Goal: Navigation & Orientation: Find specific page/section

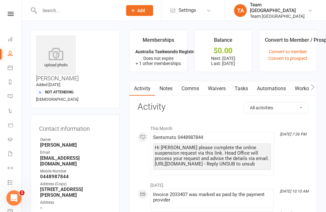
click at [10, 15] on icon at bounding box center [11, 14] width 6 height 4
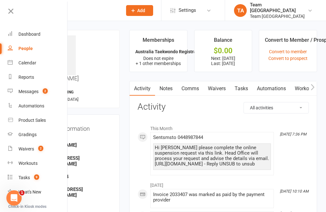
click at [41, 62] on link "Calendar" at bounding box center [38, 63] width 60 height 14
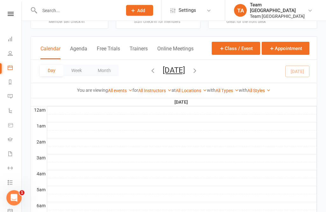
scroll to position [27, 0]
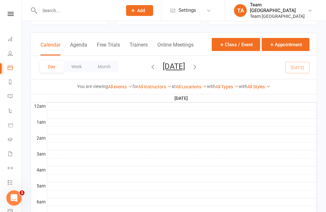
click at [185, 70] on button "[DATE]" at bounding box center [174, 66] width 22 height 9
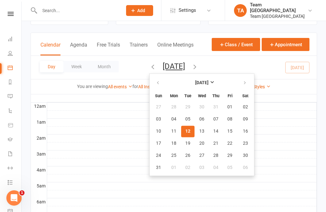
click at [181, 130] on button "12" at bounding box center [187, 130] width 13 height 11
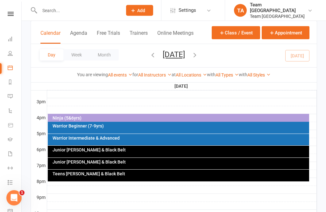
scroll to position [270, 0]
click at [145, 151] on div "Junior [PERSON_NAME] & Black Belt" at bounding box center [180, 149] width 256 height 4
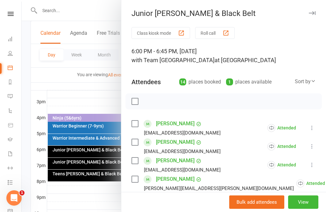
click at [101, 91] on div at bounding box center [174, 106] width 304 height 212
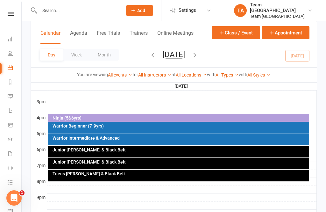
click at [108, 175] on div "Teens [PERSON_NAME] & Black Belt" at bounding box center [180, 173] width 256 height 4
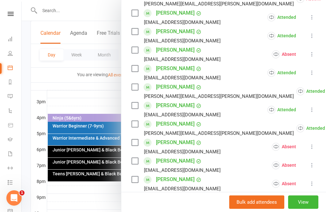
scroll to position [167, 0]
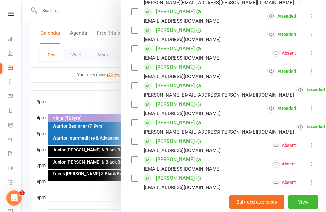
click at [172, 83] on link "[PERSON_NAME]" at bounding box center [175, 85] width 38 height 10
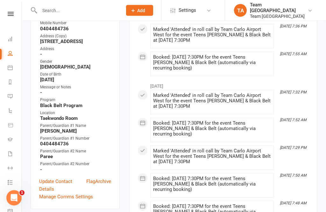
scroll to position [168, 0]
